Goal: Task Accomplishment & Management: Use online tool/utility

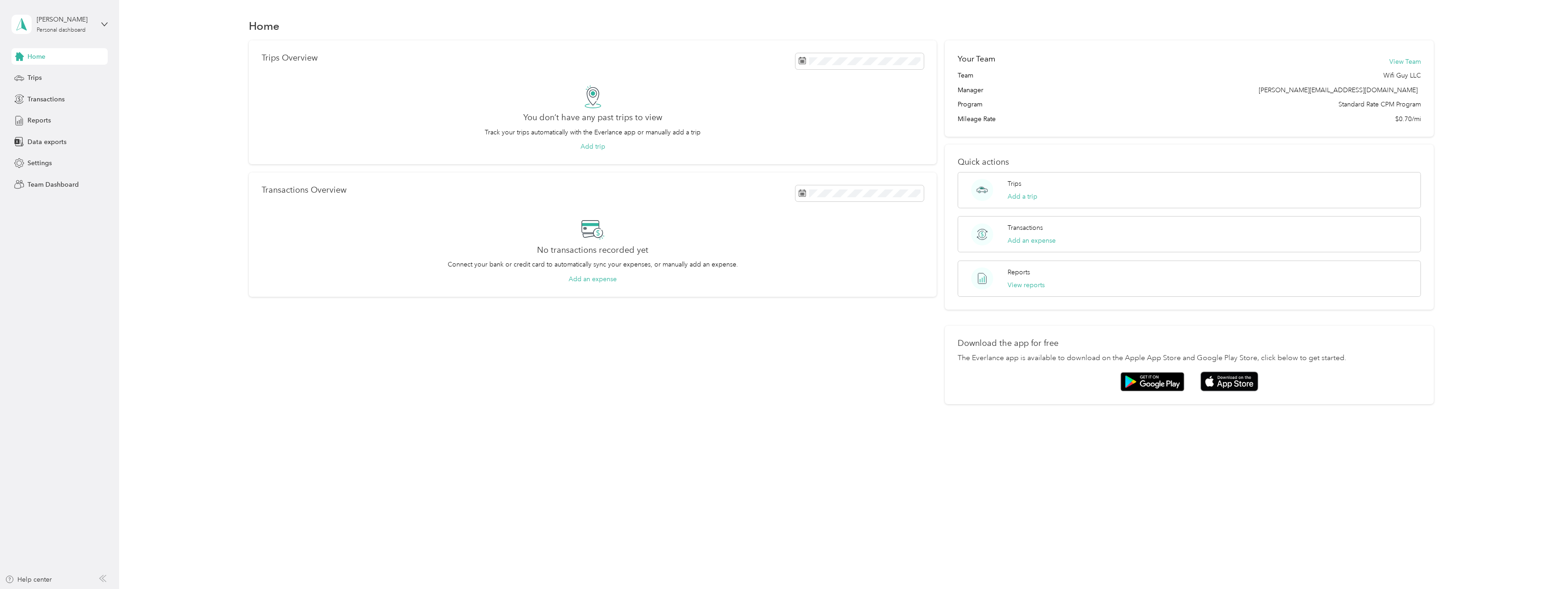
click at [99, 21] on div "Nick Gamache Personal dashboard" at bounding box center [60, 24] width 96 height 32
click at [85, 76] on div "Team dashboard" at bounding box center [133, 74] width 232 height 16
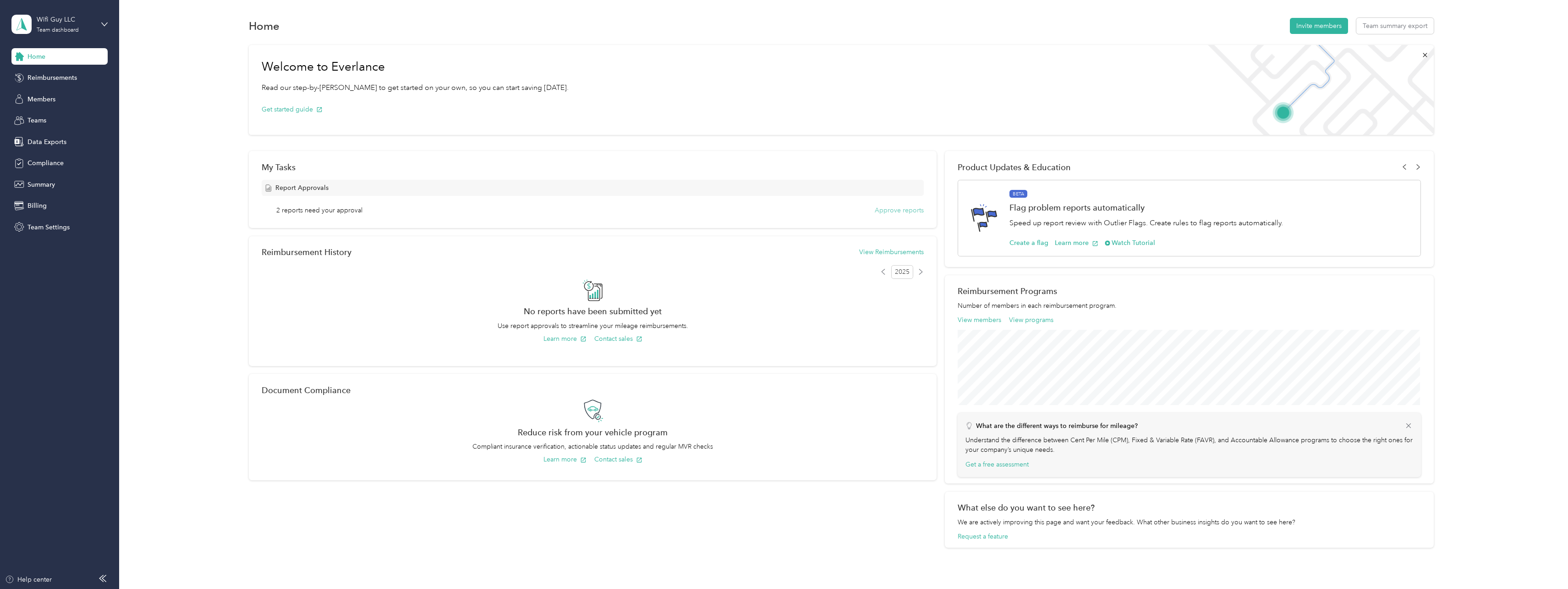
click at [891, 210] on button "Approve reports" at bounding box center [899, 210] width 49 height 10
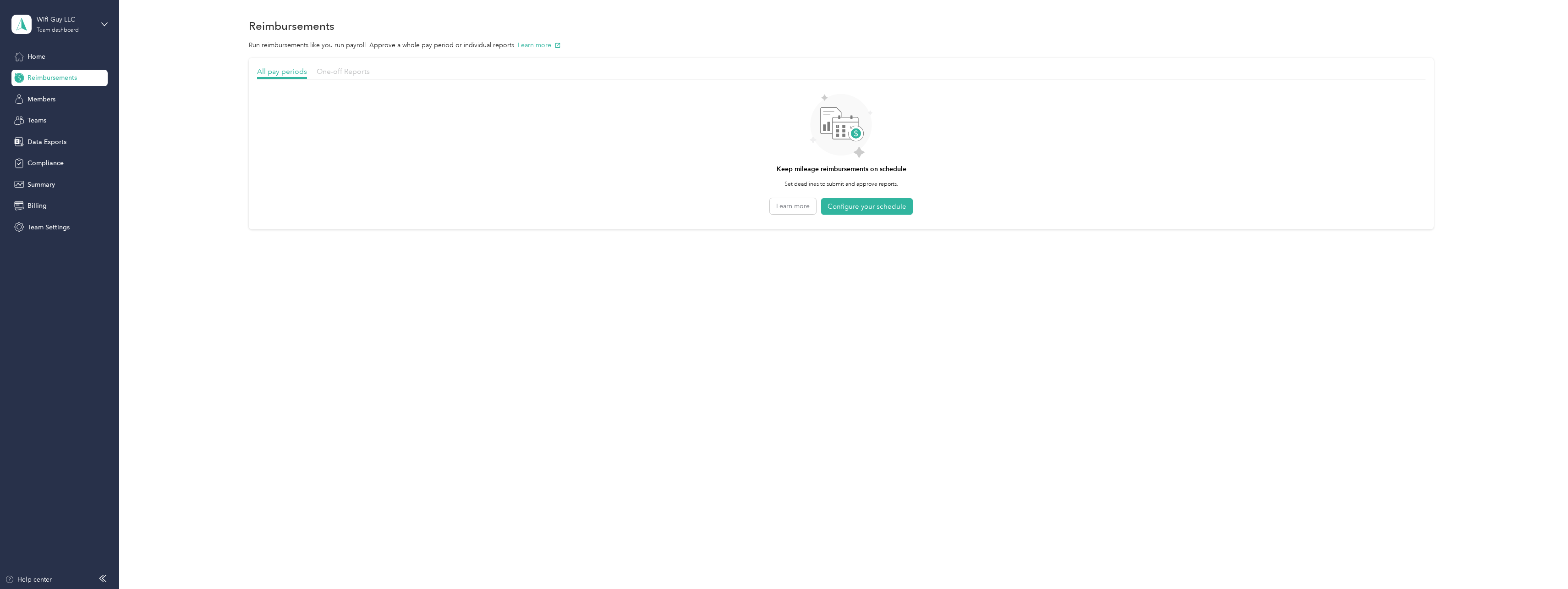
click at [353, 72] on span "One-off Reports" at bounding box center [343, 71] width 53 height 9
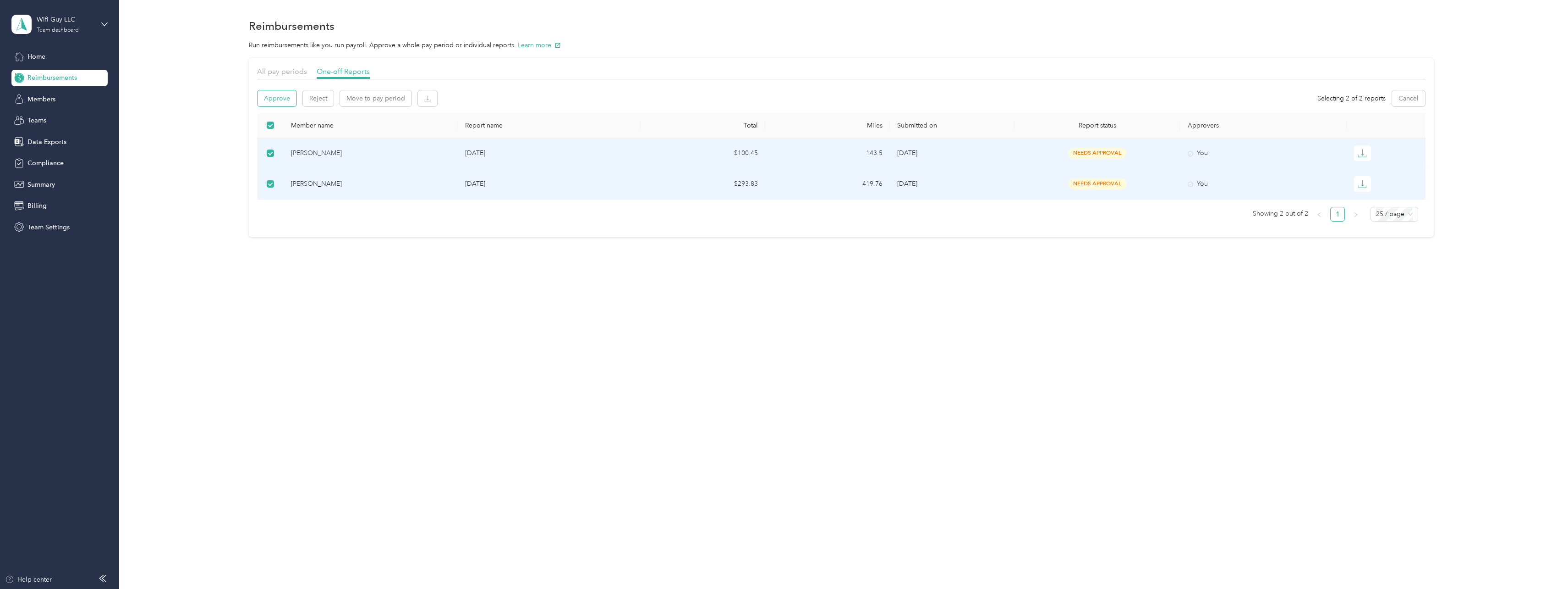
click at [281, 97] on button "Approve" at bounding box center [277, 98] width 39 height 16
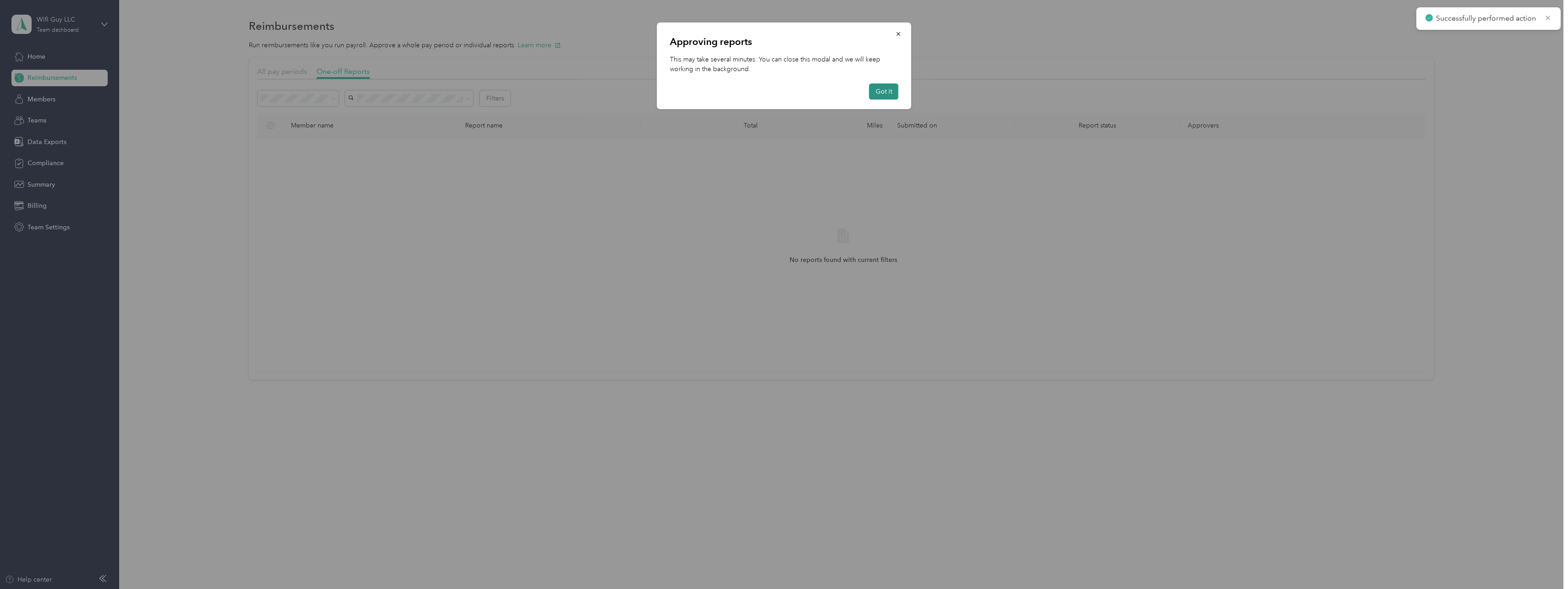
click at [887, 88] on button "Got it" at bounding box center [884, 91] width 29 height 16
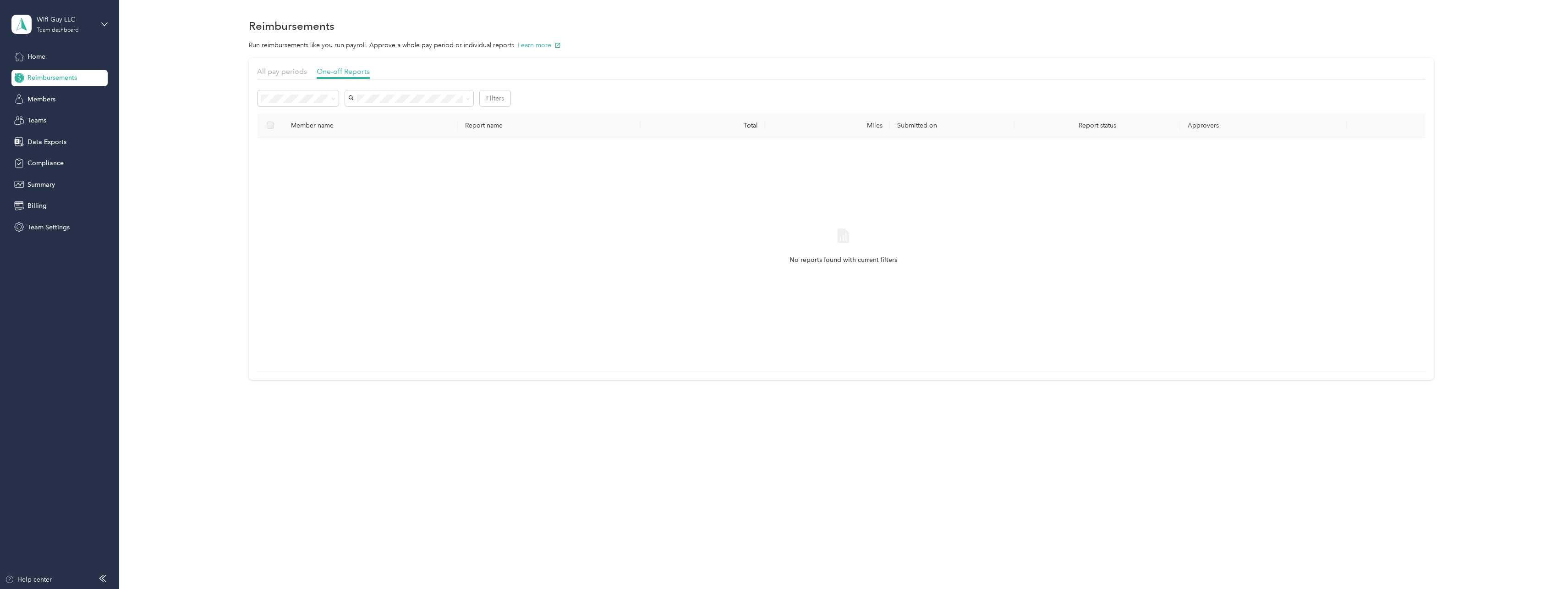
click at [315, 119] on li "All" at bounding box center [298, 115] width 81 height 16
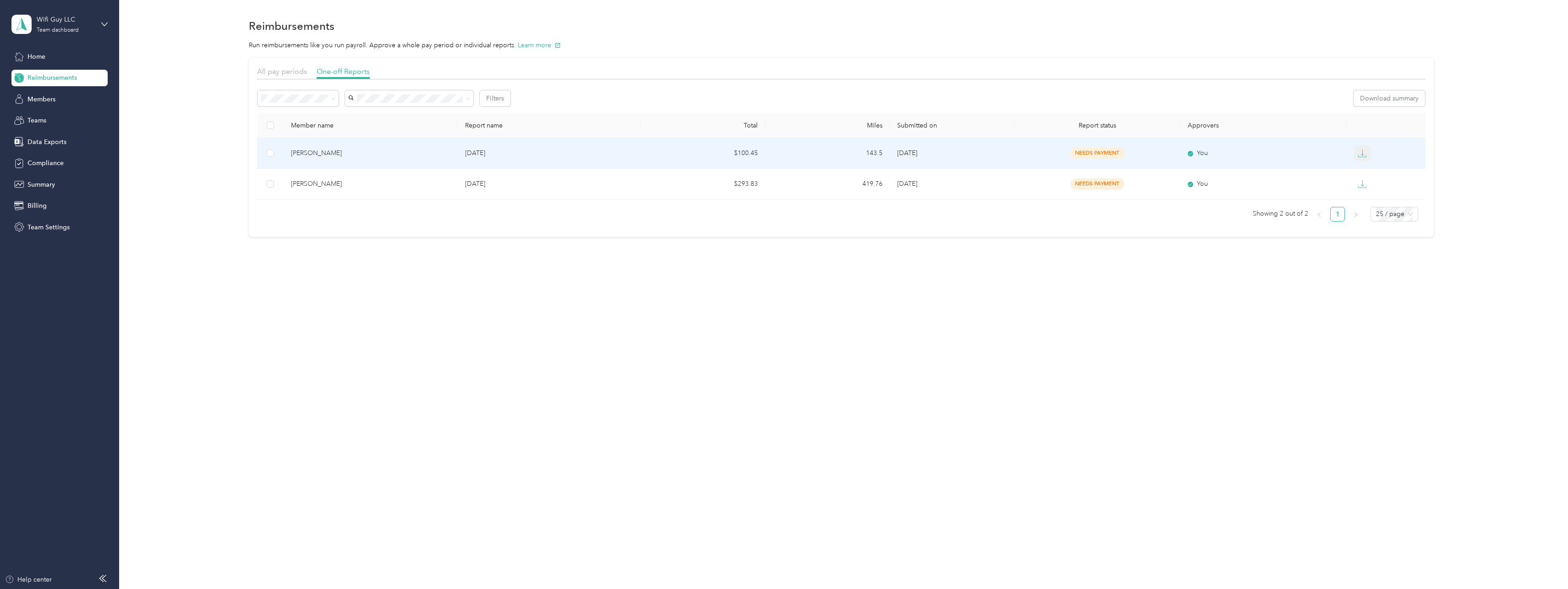
click at [1366, 151] on icon "button" at bounding box center [1362, 153] width 9 height 9
click at [1364, 199] on div "EXCEL" at bounding box center [1370, 202] width 19 height 10
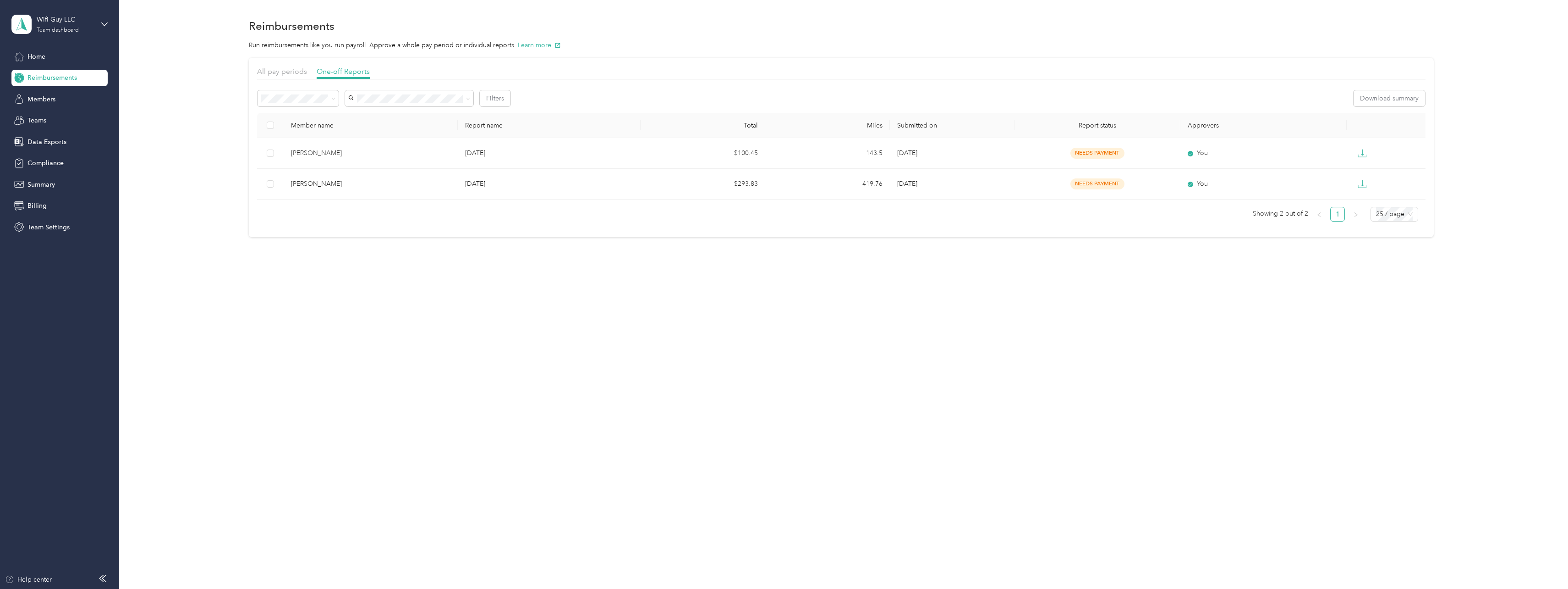
click at [1183, 364] on div "Reimbursements Run reimbursements like you run payroll. Approve a whole pay per…" at bounding box center [841, 294] width 1444 height 589
click at [189, 200] on div "All pay periods One-off Reports Filters Download summary Member name Report nam…" at bounding box center [842, 147] width 1422 height 179
click at [46, 99] on span "Members" at bounding box center [41, 99] width 28 height 10
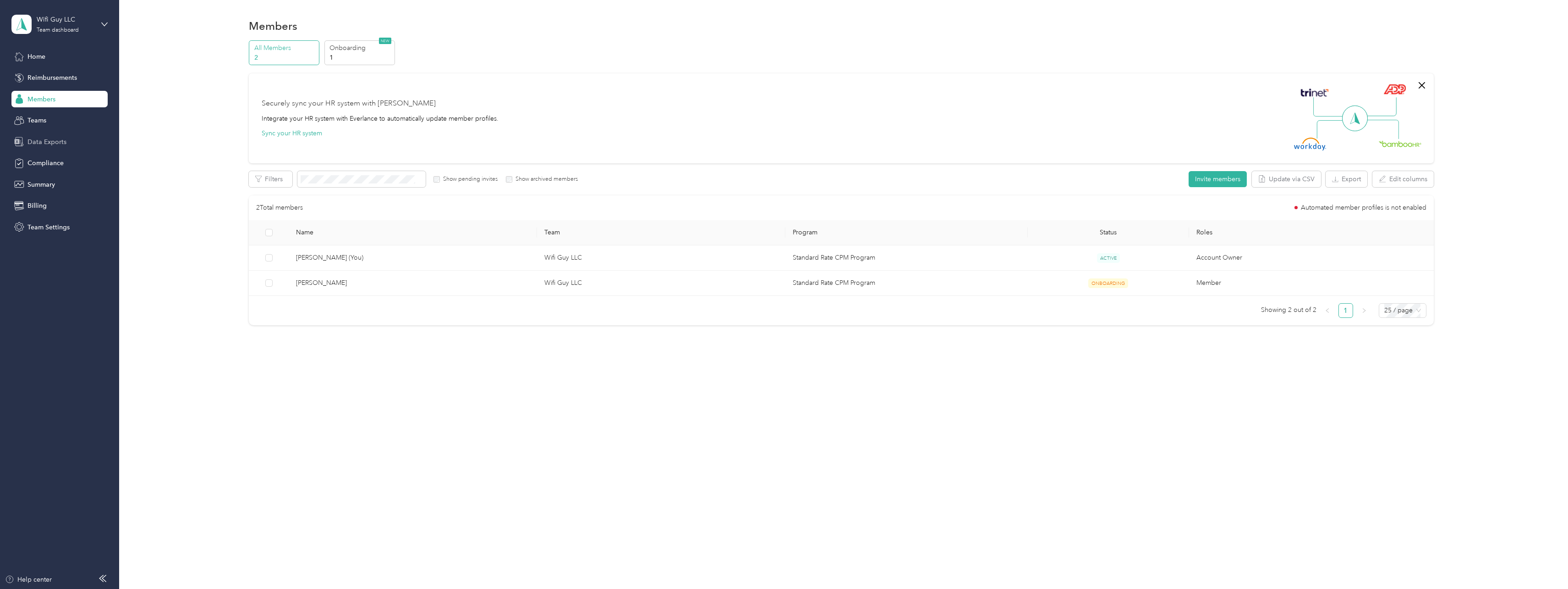
click at [62, 144] on span "Data Exports" at bounding box center [47, 142] width 39 height 10
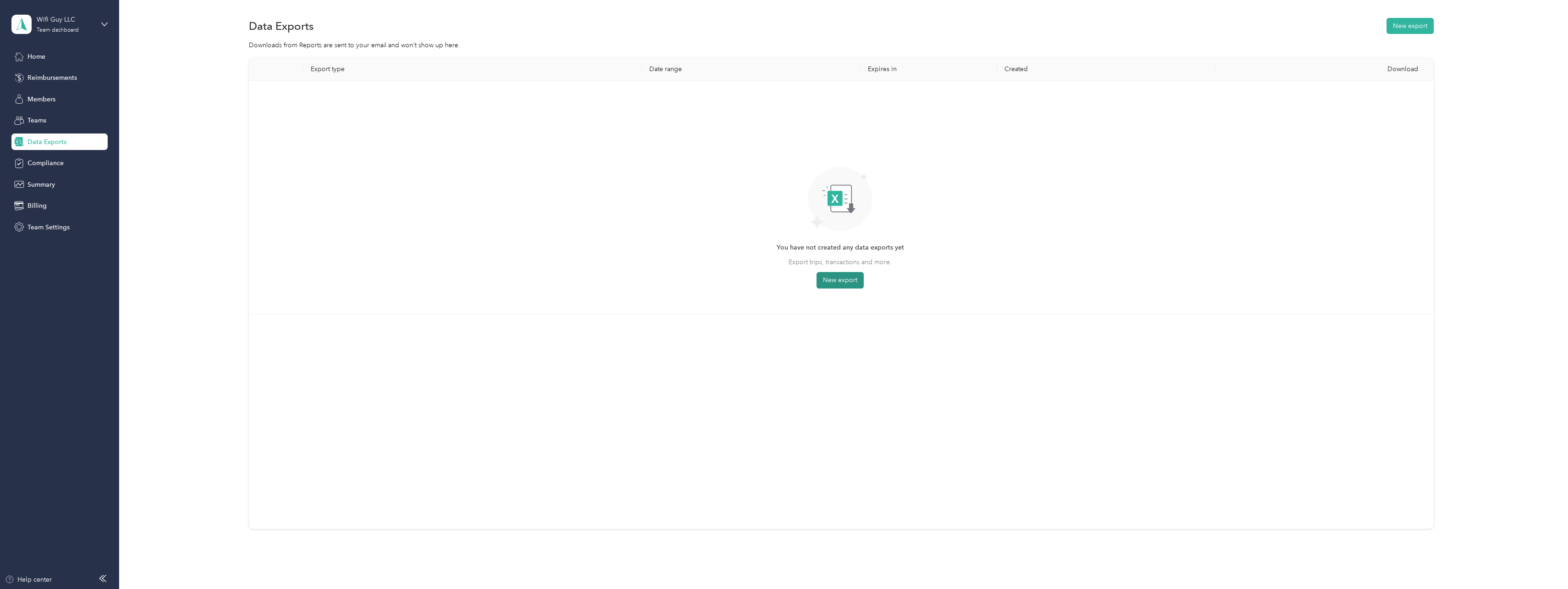
click at [839, 281] on button "New export" at bounding box center [840, 280] width 47 height 16
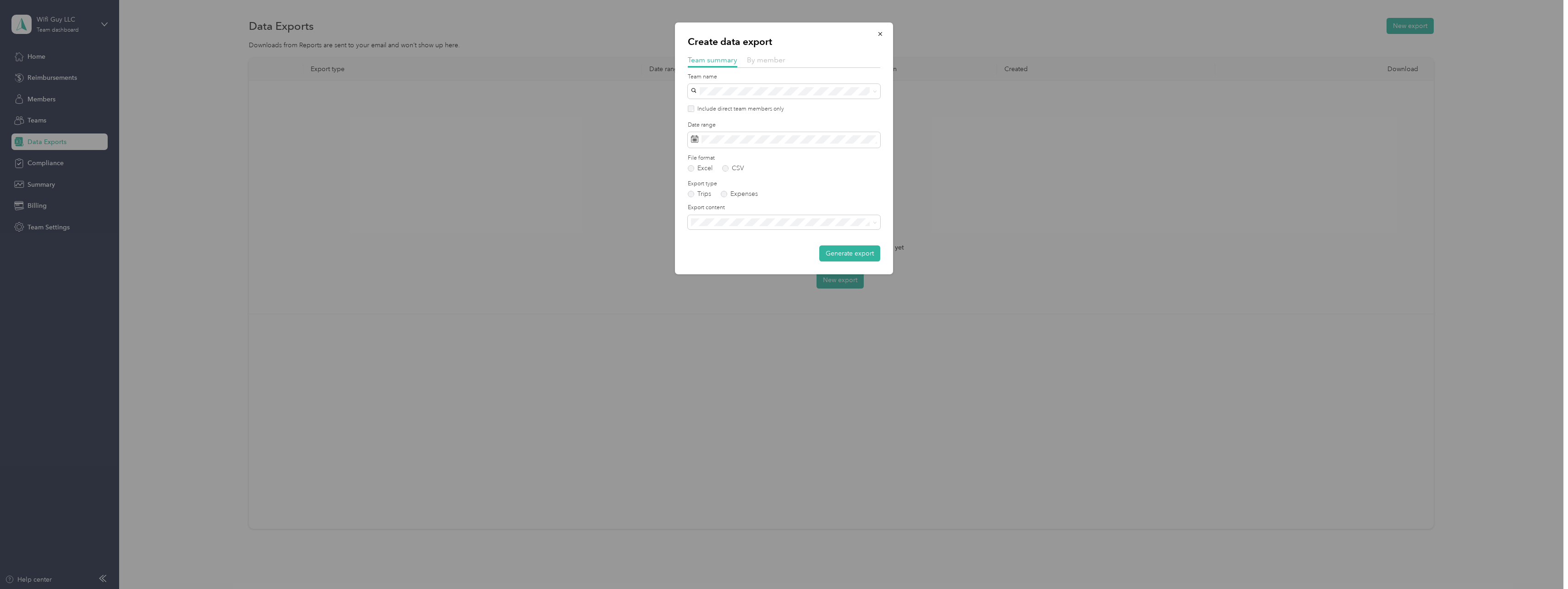
click at [760, 59] on span "By member" at bounding box center [766, 60] width 38 height 9
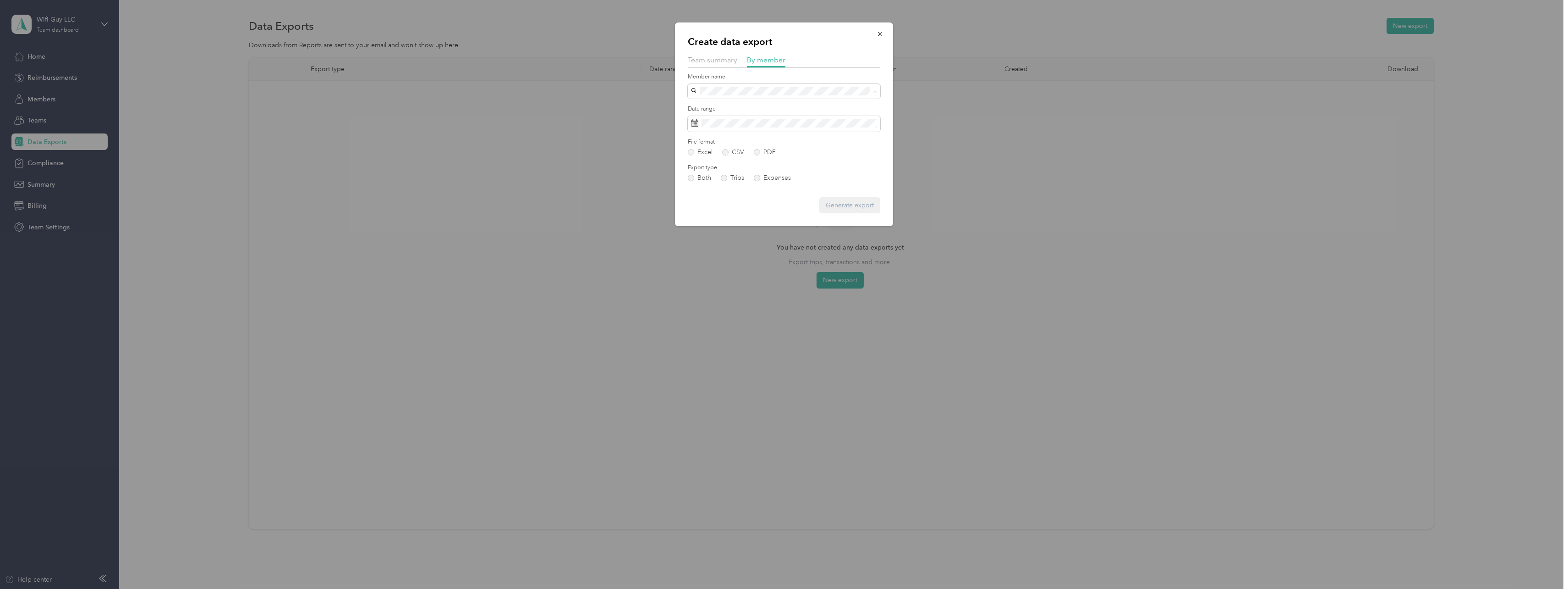
click at [722, 119] on div "Kenneth Coleman" at bounding box center [783, 124] width 180 height 10
click at [845, 199] on button "Generate export" at bounding box center [850, 205] width 61 height 16
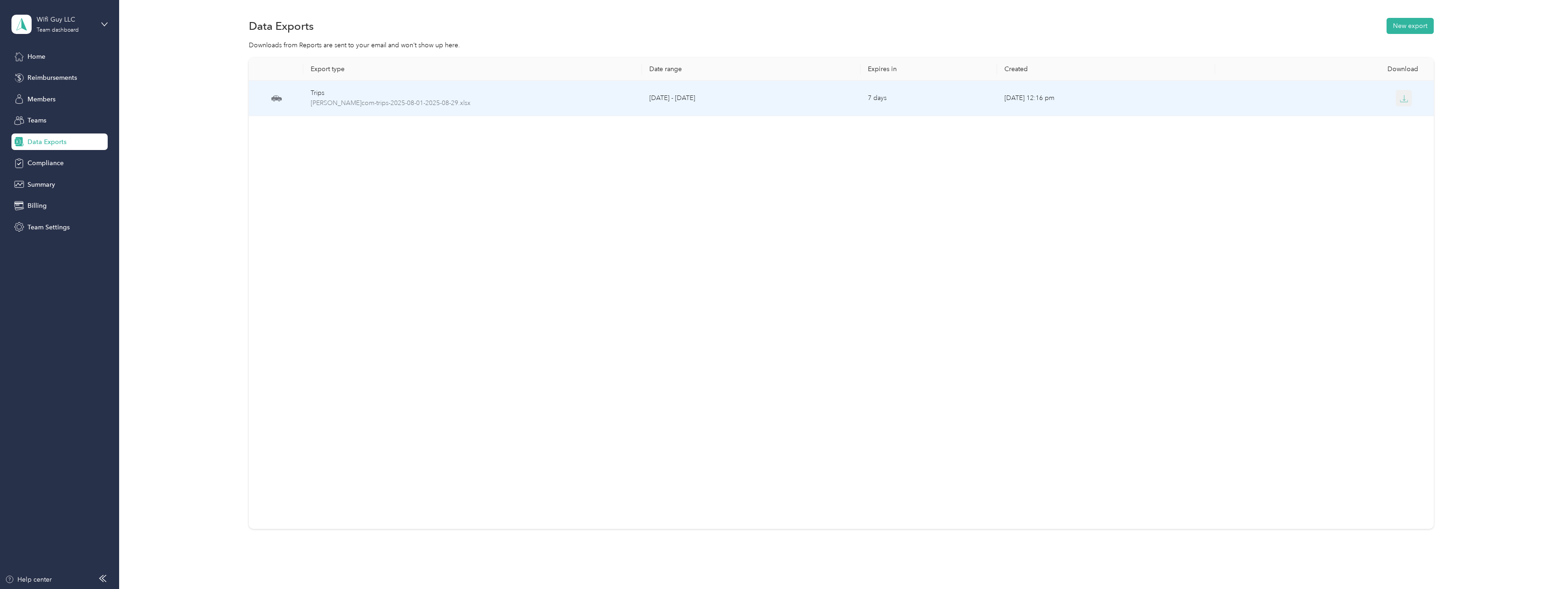
click at [1405, 99] on icon "button" at bounding box center [1404, 99] width 9 height 9
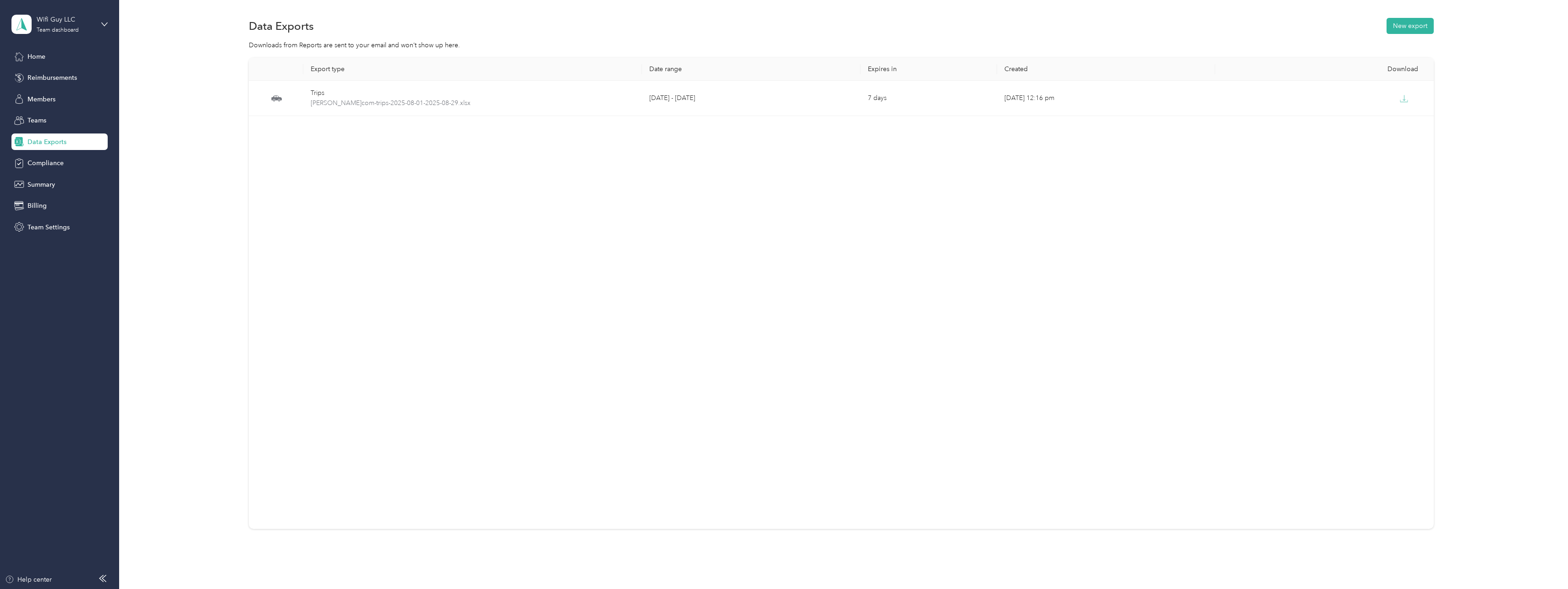
click at [218, 250] on div "Export type Date range Expires in Created Download Trips kenneth-wifiguytx.com-…" at bounding box center [842, 309] width 1422 height 503
click at [71, 62] on div "Home" at bounding box center [60, 56] width 96 height 16
